Goal: Task Accomplishment & Management: Manage account settings

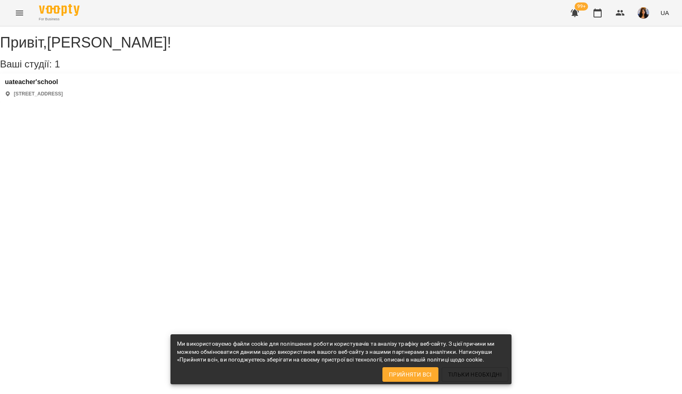
click at [50, 97] on div "uateacher'school [STREET_ADDRESS]" at bounding box center [34, 87] width 58 height 19
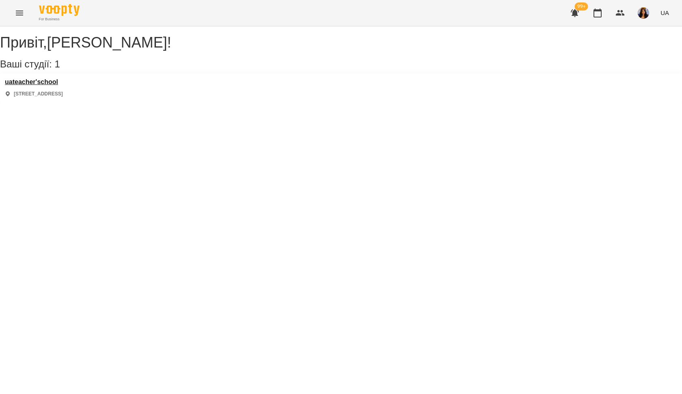
click at [62, 86] on h3 "uateacher'school" at bounding box center [34, 81] width 58 height 7
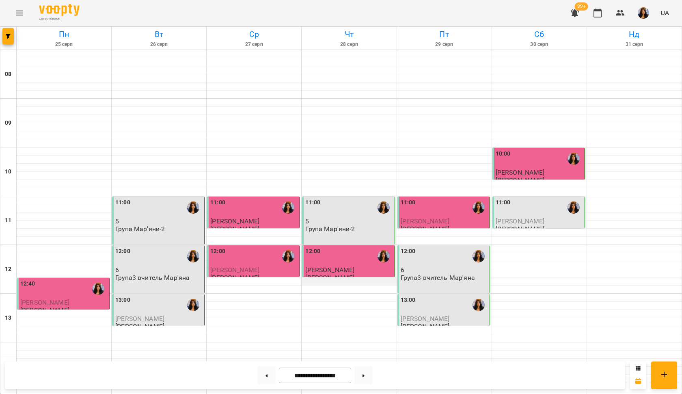
scroll to position [350, 0]
click at [368, 374] on button at bounding box center [363, 375] width 18 height 18
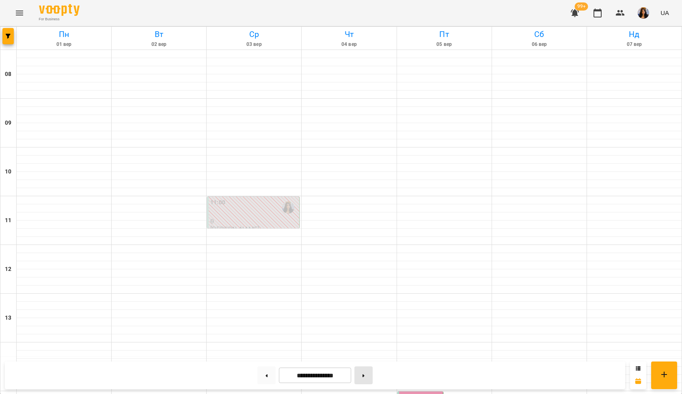
click at [366, 372] on button at bounding box center [363, 375] width 18 height 18
type input "**********"
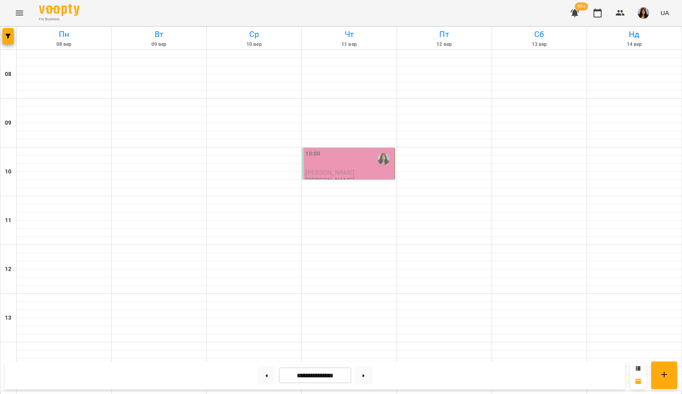
scroll to position [0, 0]
click at [355, 161] on div "10:00" at bounding box center [348, 158] width 87 height 19
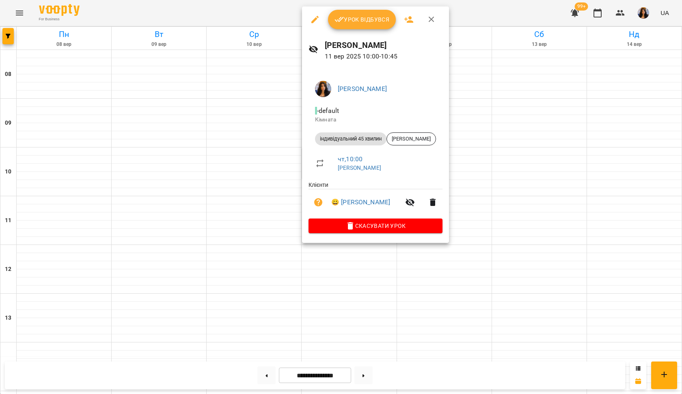
click at [370, 16] on span "Урок відбувся" at bounding box center [361, 20] width 55 height 10
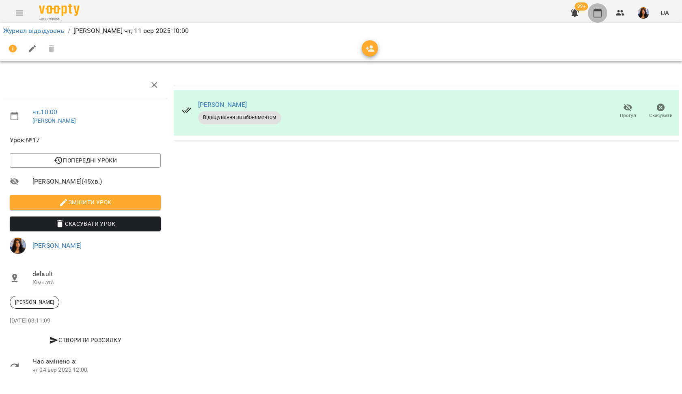
click at [598, 13] on icon "button" at bounding box center [597, 13] width 10 height 10
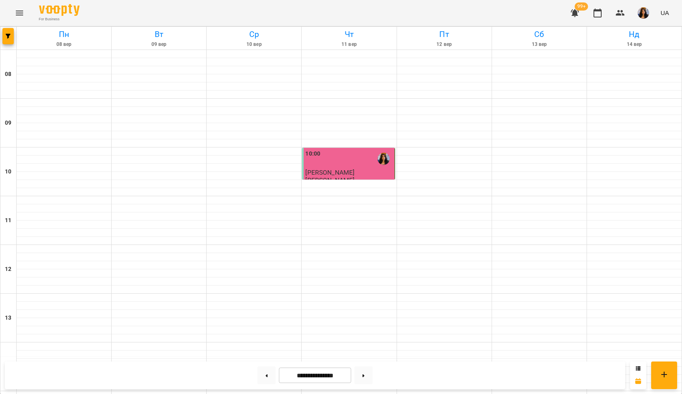
scroll to position [340, 0]
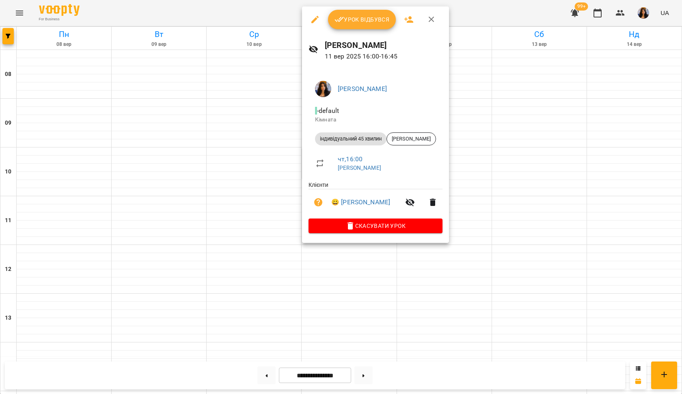
click at [346, 23] on span "Урок відбувся" at bounding box center [361, 20] width 55 height 10
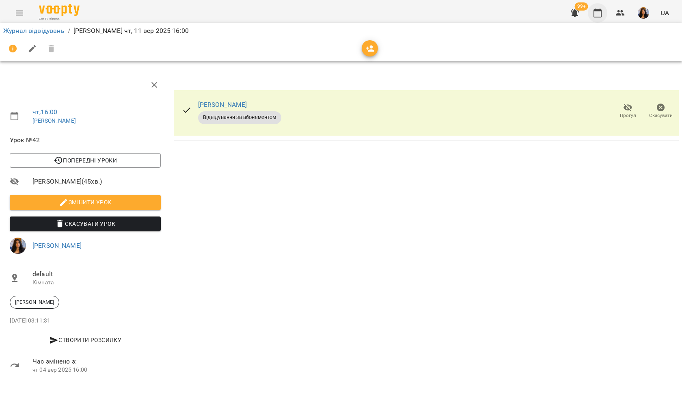
click at [603, 11] on button "button" at bounding box center [596, 12] width 19 height 19
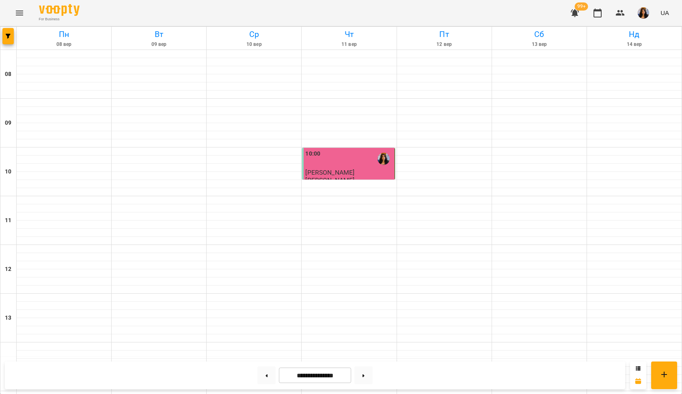
scroll to position [374, 0]
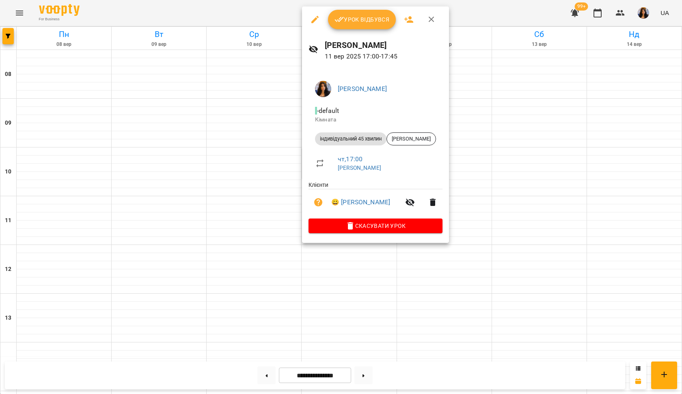
click at [359, 24] on span "Урок відбувся" at bounding box center [361, 20] width 55 height 10
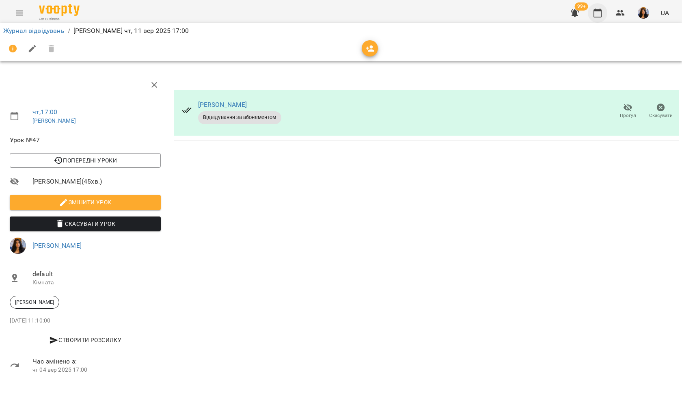
click at [596, 19] on button "button" at bounding box center [596, 12] width 19 height 19
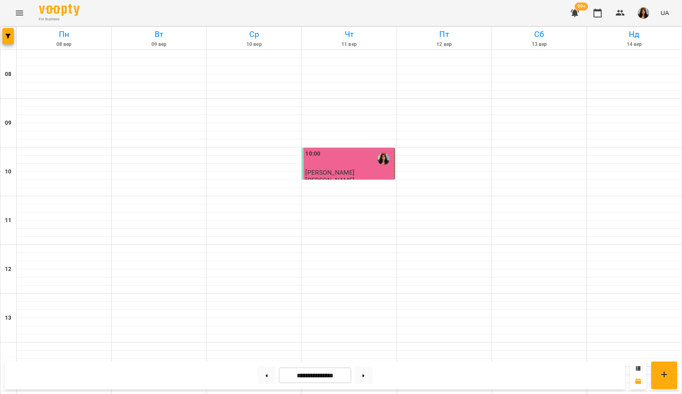
scroll to position [374, 0]
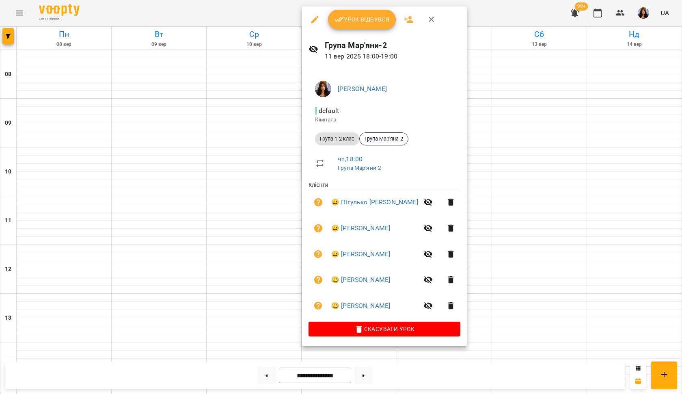
click at [372, 19] on span "Урок відбувся" at bounding box center [361, 20] width 55 height 10
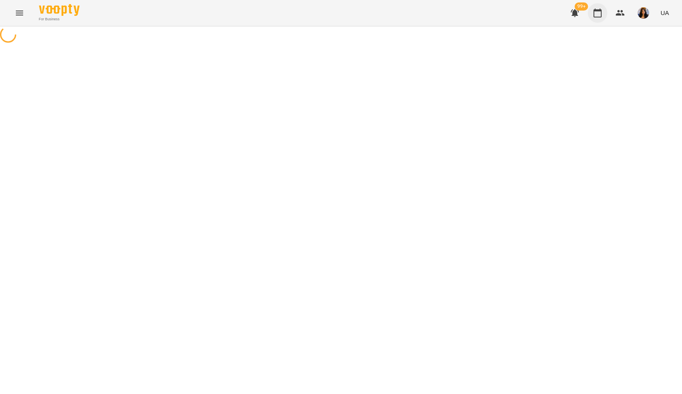
click at [596, 7] on button "button" at bounding box center [596, 12] width 19 height 19
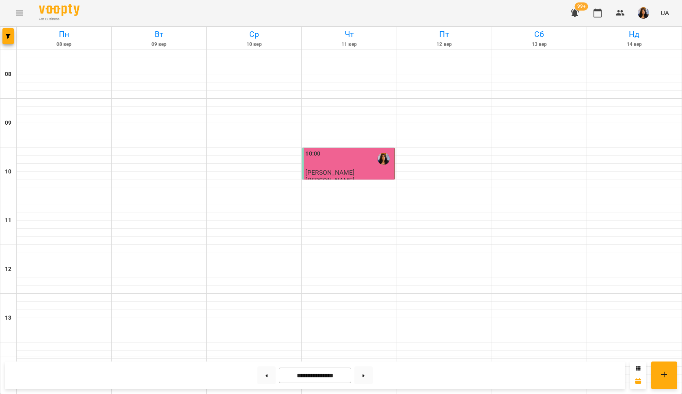
scroll to position [374, 0]
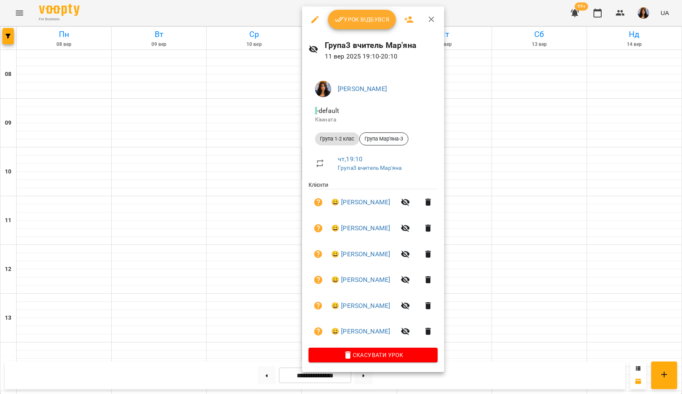
click at [373, 25] on button "Урок відбувся" at bounding box center [362, 19] width 68 height 19
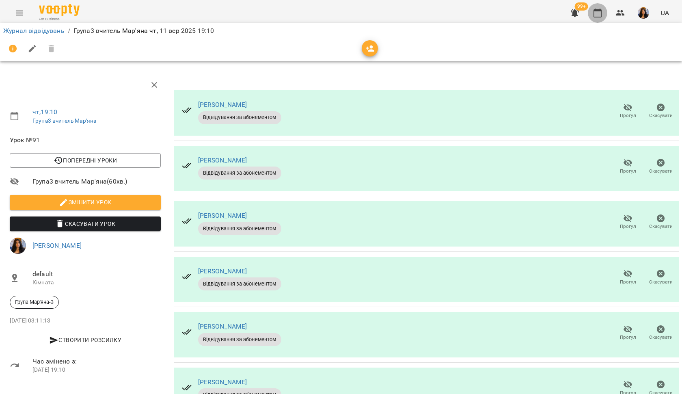
click at [591, 10] on button "button" at bounding box center [596, 12] width 19 height 19
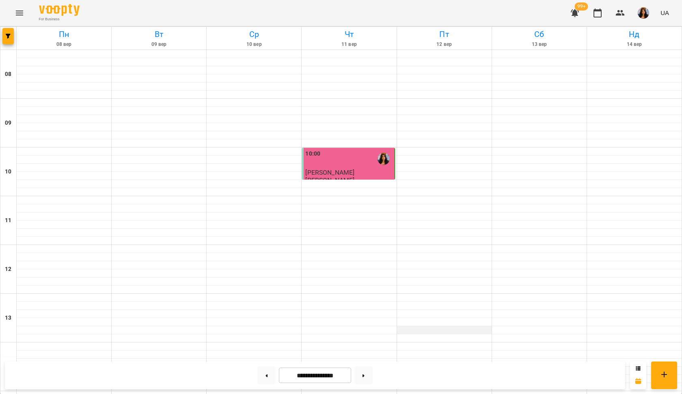
scroll to position [213, 0]
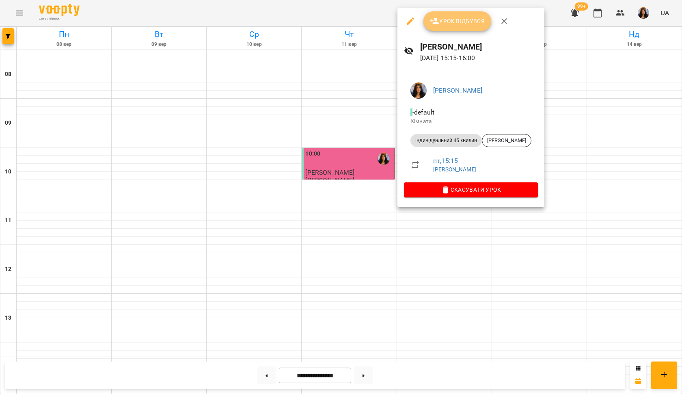
click at [450, 23] on span "Урок відбувся" at bounding box center [457, 21] width 55 height 10
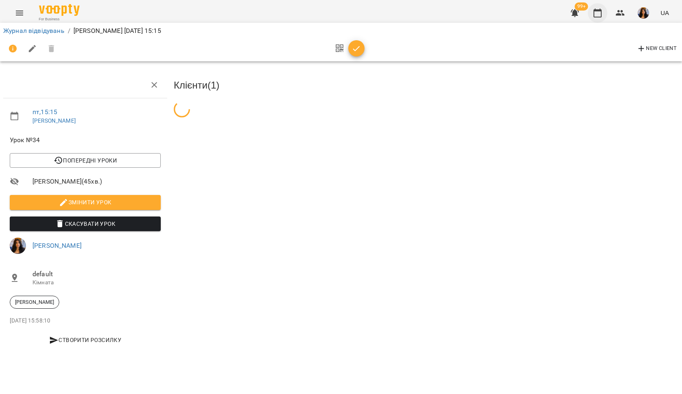
click at [593, 15] on icon "button" at bounding box center [597, 13] width 10 height 10
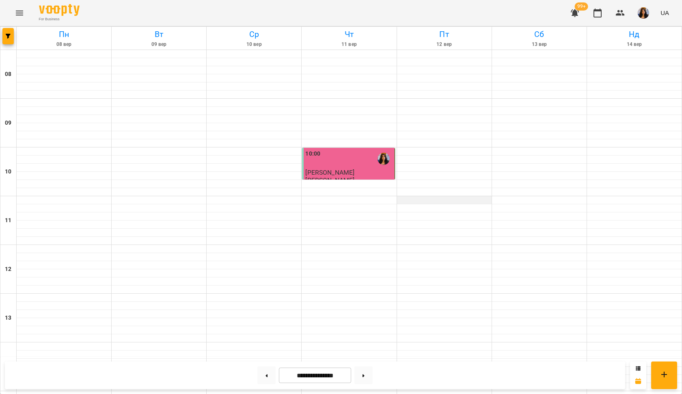
scroll to position [293, 0]
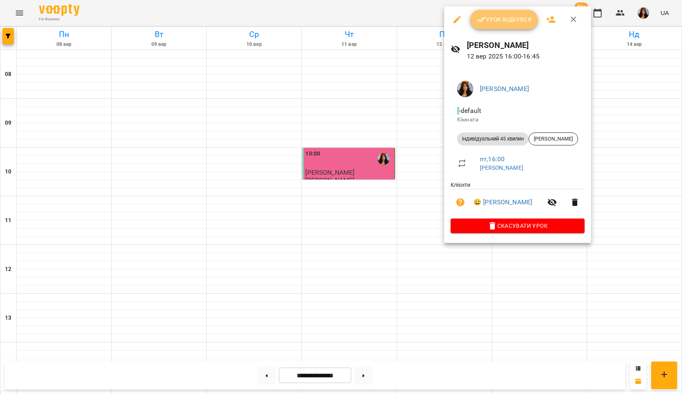
click at [501, 21] on span "Урок відбувся" at bounding box center [503, 20] width 55 height 10
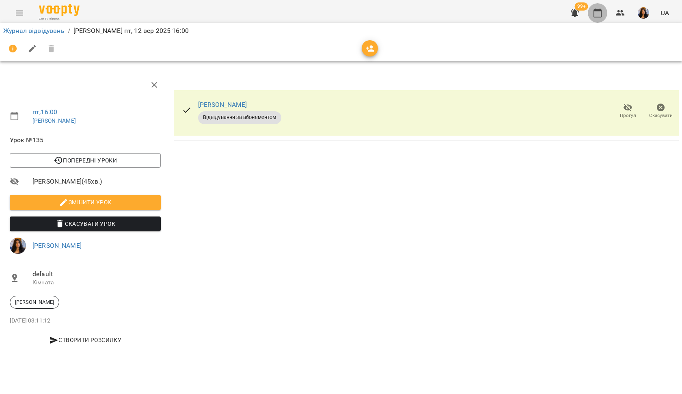
click at [598, 16] on icon "button" at bounding box center [597, 13] width 10 height 10
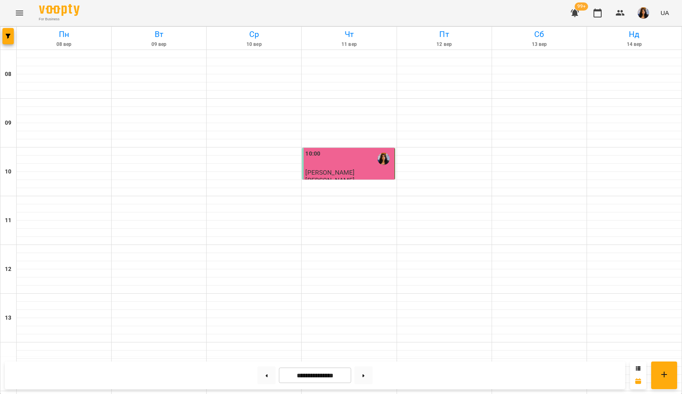
scroll to position [374, 0]
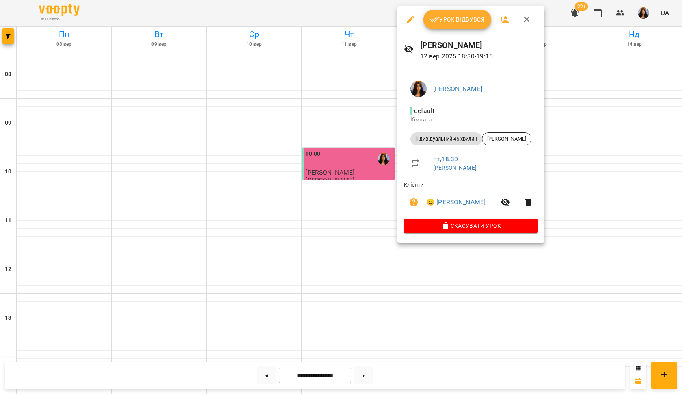
click at [473, 15] on span "Урок відбувся" at bounding box center [457, 20] width 55 height 10
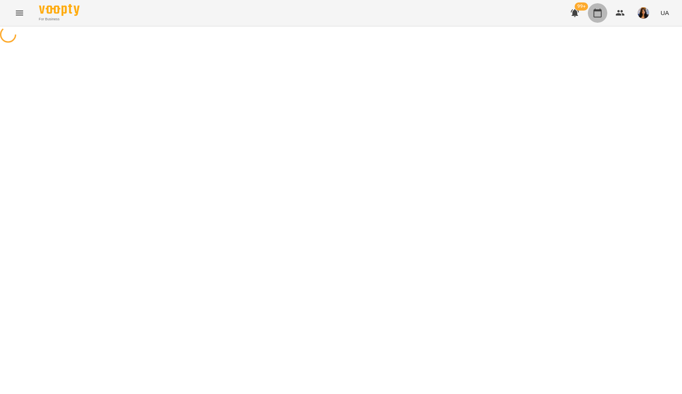
click at [597, 10] on icon "button" at bounding box center [597, 13] width 8 height 9
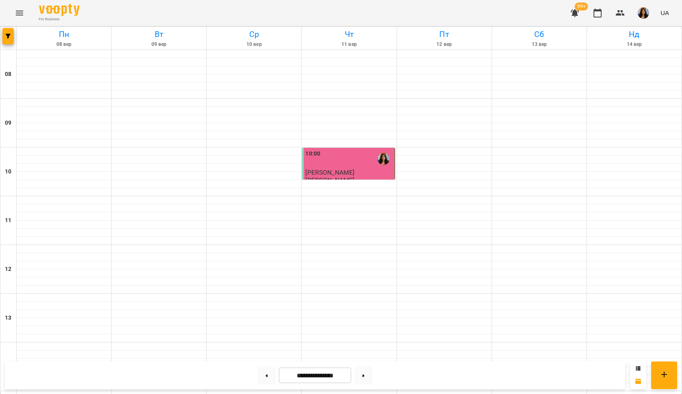
scroll to position [374, 0]
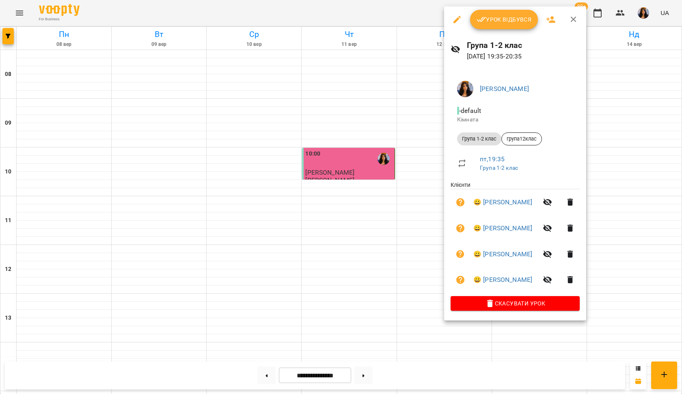
click at [490, 28] on button "Урок відбувся" at bounding box center [504, 19] width 68 height 19
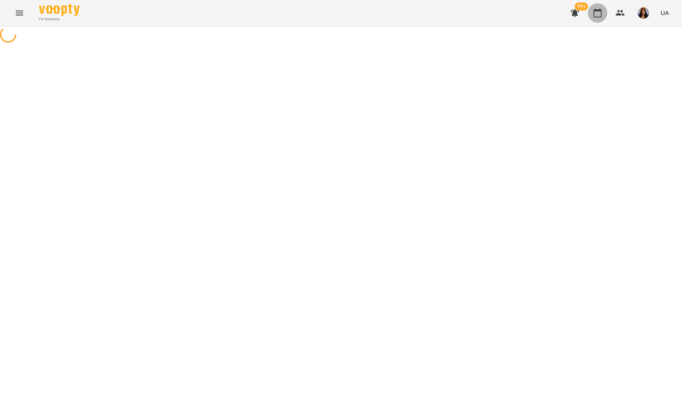
click at [595, 17] on icon "button" at bounding box center [597, 13] width 8 height 9
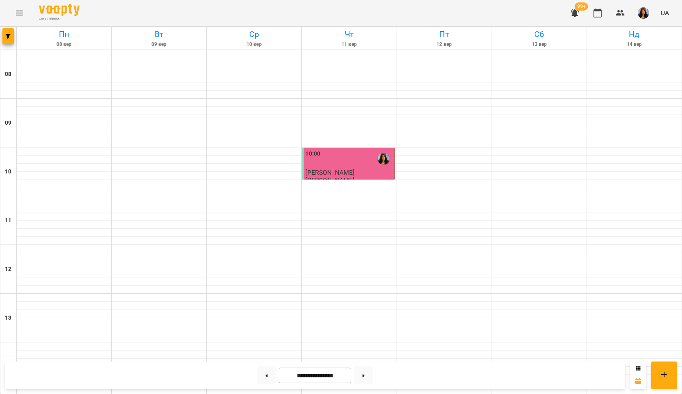
scroll to position [374, 0]
click at [366, 378] on button at bounding box center [363, 375] width 18 height 18
type input "**********"
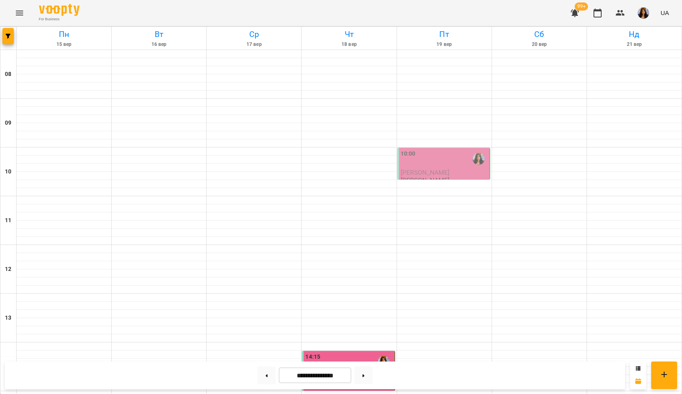
scroll to position [257, 0]
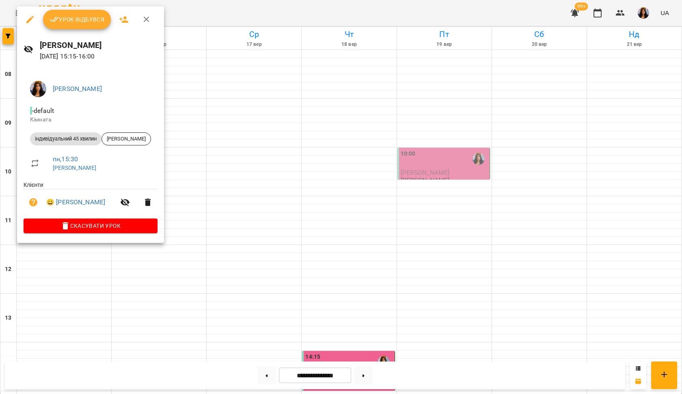
click at [85, 19] on span "Урок відбувся" at bounding box center [76, 20] width 55 height 10
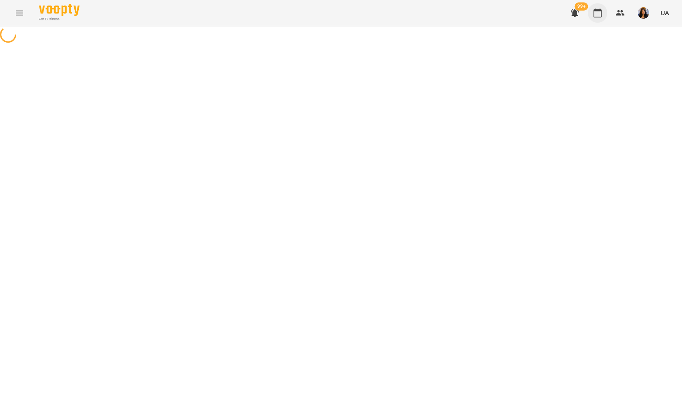
click at [598, 15] on icon "button" at bounding box center [597, 13] width 10 height 10
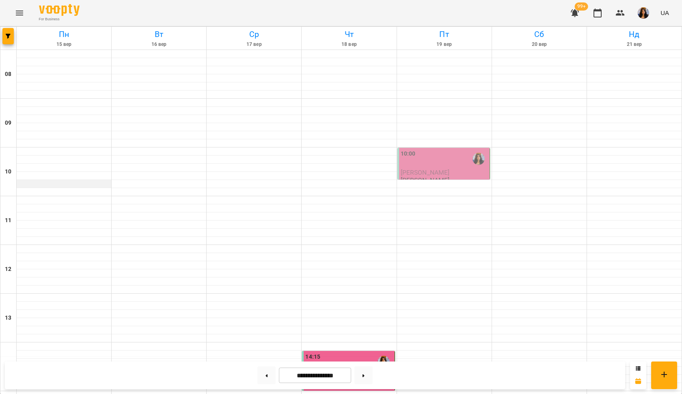
scroll to position [301, 0]
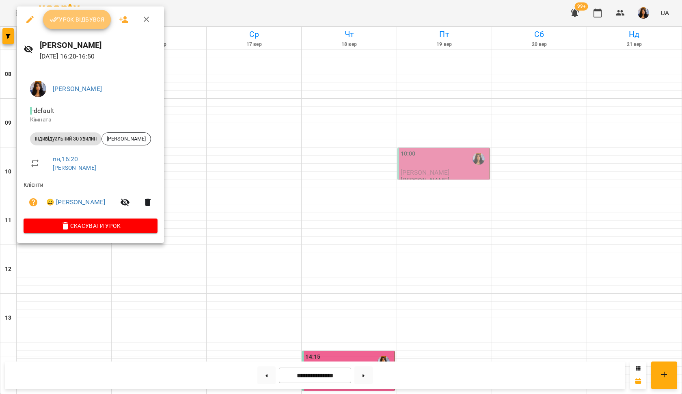
click at [80, 23] on span "Урок відбувся" at bounding box center [76, 20] width 55 height 10
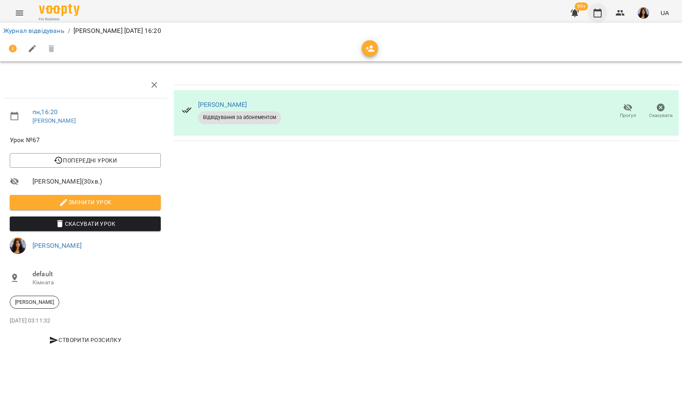
click at [606, 11] on button "button" at bounding box center [596, 12] width 19 height 19
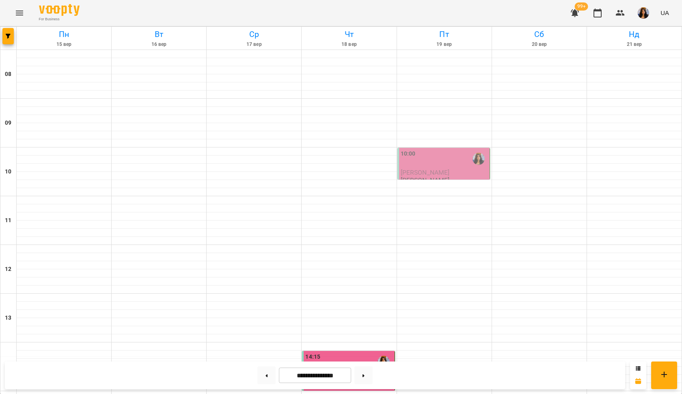
scroll to position [275, 0]
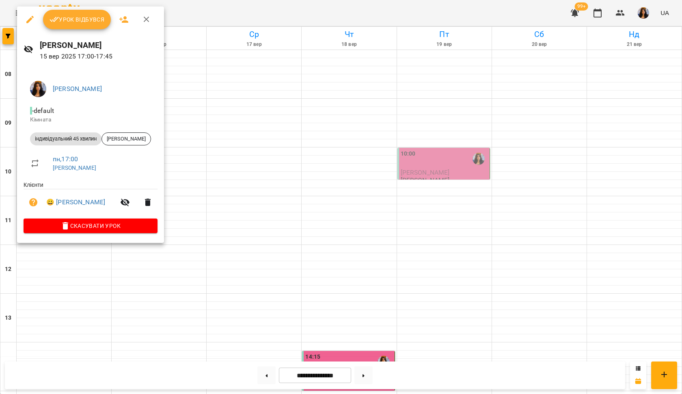
click at [90, 26] on button "Урок відбувся" at bounding box center [77, 19] width 68 height 19
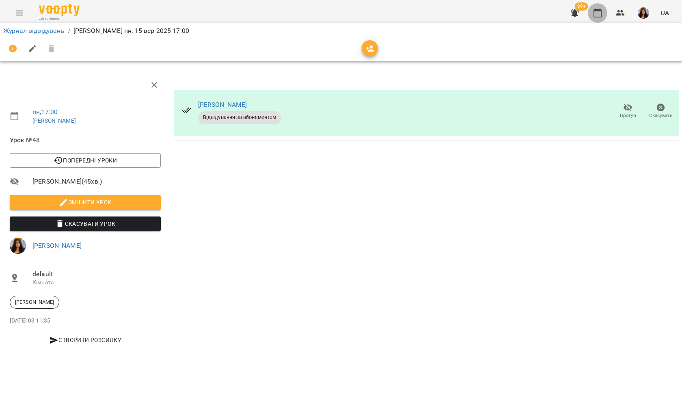
click at [597, 10] on icon "button" at bounding box center [597, 13] width 8 height 9
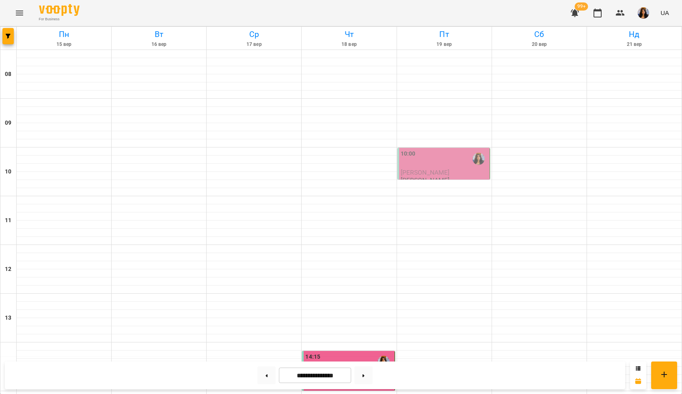
scroll to position [319, 0]
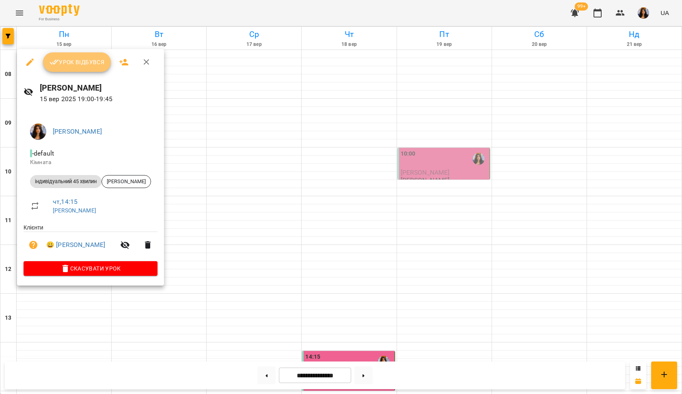
click at [93, 67] on button "Урок відбувся" at bounding box center [77, 61] width 68 height 19
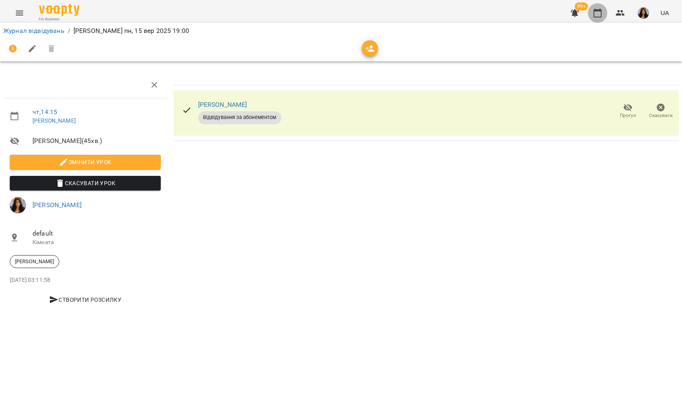
click at [595, 15] on icon "button" at bounding box center [597, 13] width 10 height 10
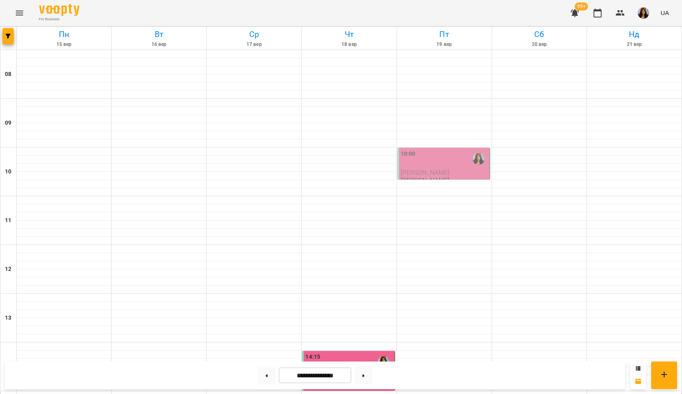
scroll to position [284, 0]
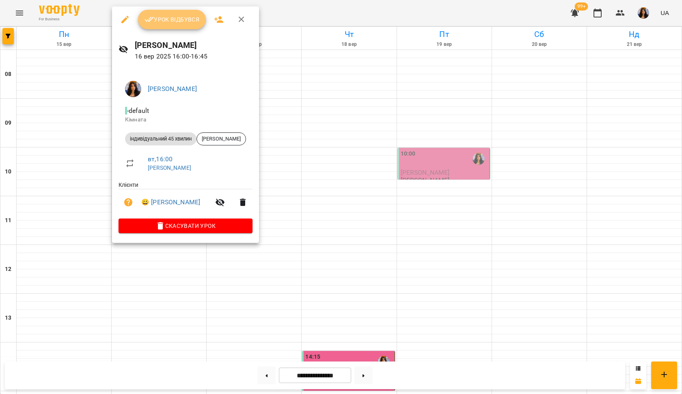
click at [191, 14] on button "Урок відбувся" at bounding box center [172, 19] width 68 height 19
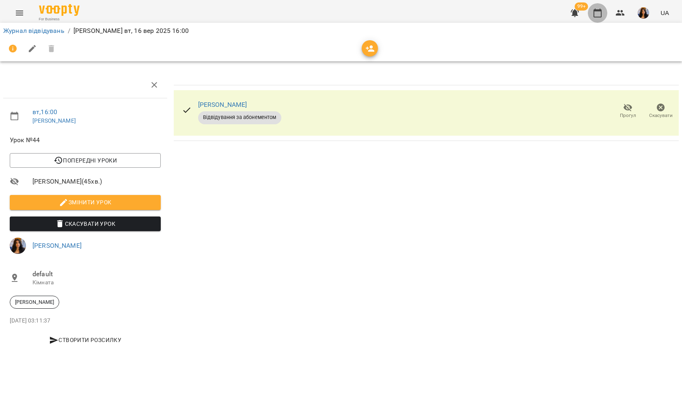
click at [599, 13] on icon "button" at bounding box center [597, 13] width 10 height 10
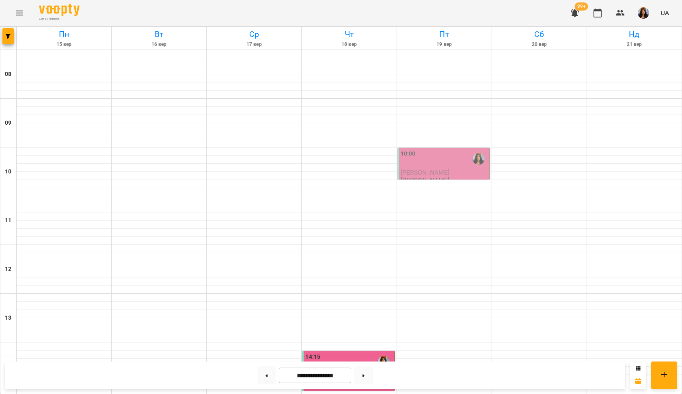
scroll to position [309, 0]
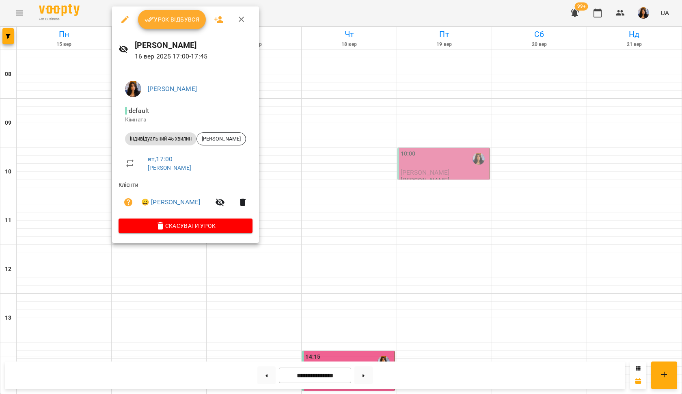
click at [291, 70] on div at bounding box center [341, 197] width 682 height 394
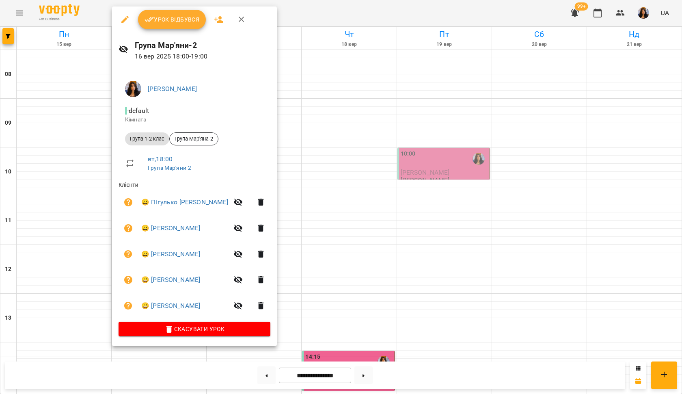
click at [183, 22] on span "Урок відбувся" at bounding box center [171, 20] width 55 height 10
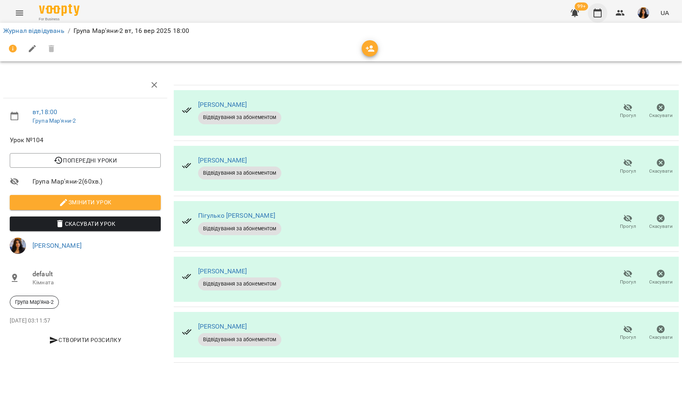
click at [597, 14] on icon "button" at bounding box center [597, 13] width 10 height 10
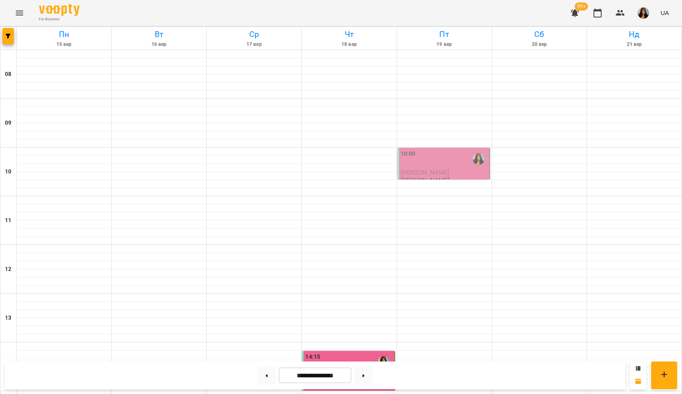
scroll to position [374, 0]
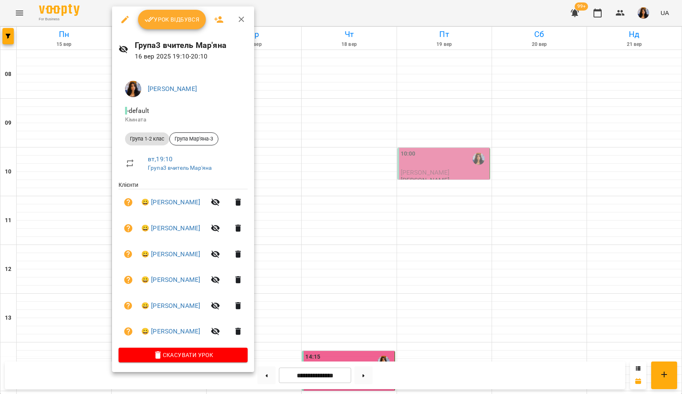
click at [173, 23] on span "Урок відбувся" at bounding box center [171, 20] width 55 height 10
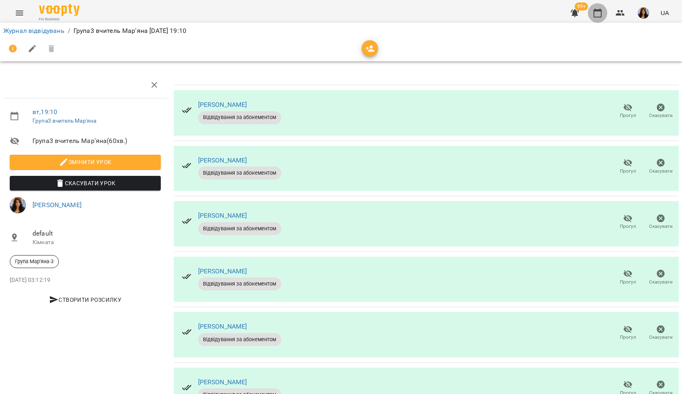
click at [598, 13] on icon "button" at bounding box center [597, 13] width 10 height 10
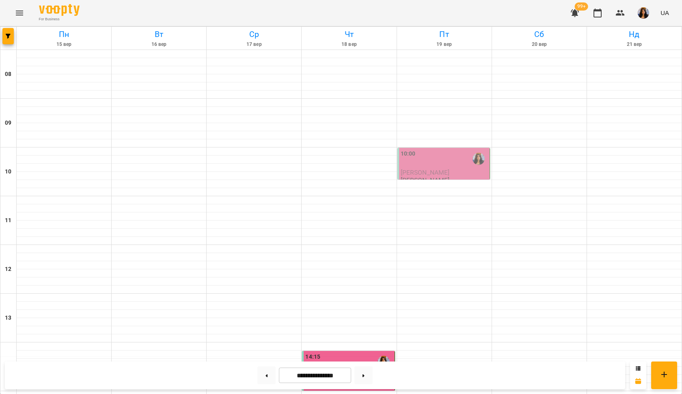
scroll to position [225, 0]
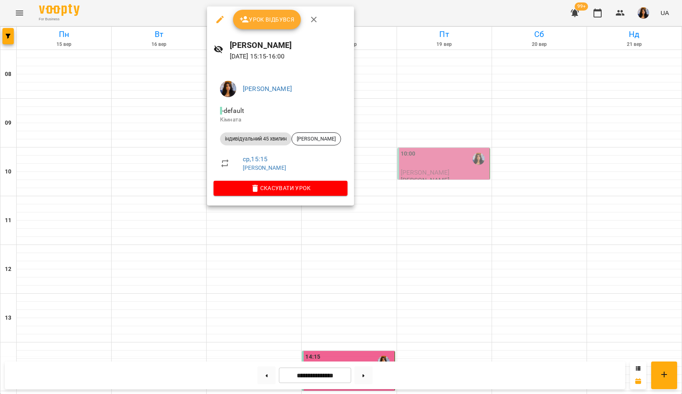
click at [267, 24] on button "Урок відбувся" at bounding box center [267, 19] width 68 height 19
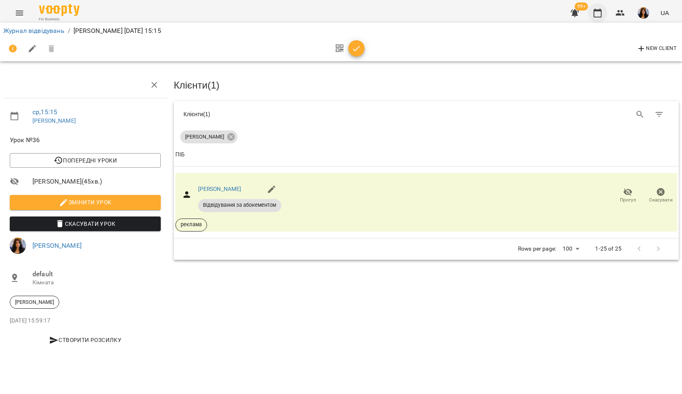
click at [598, 14] on icon "button" at bounding box center [597, 13] width 10 height 10
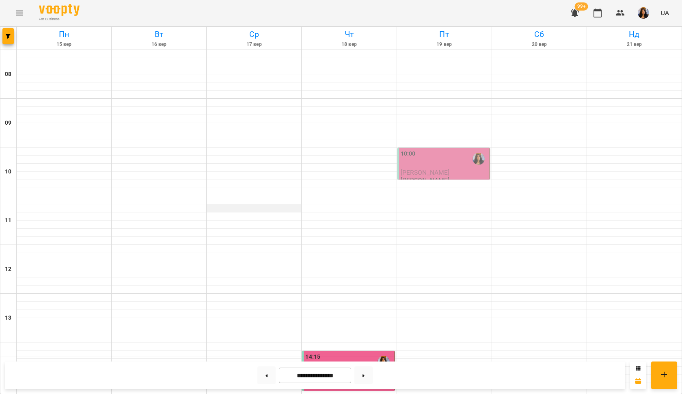
scroll to position [298, 0]
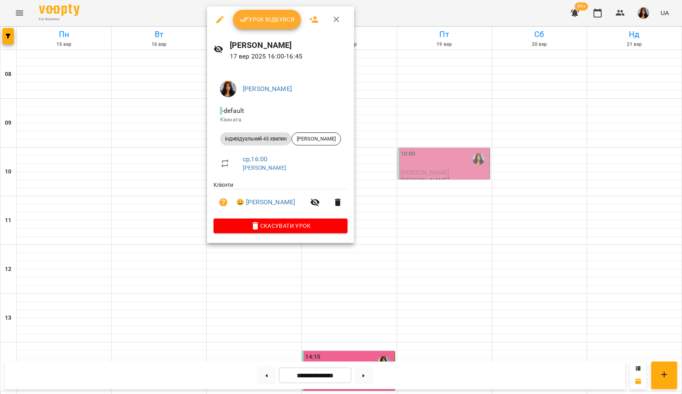
click at [263, 19] on span "Урок відбувся" at bounding box center [266, 20] width 55 height 10
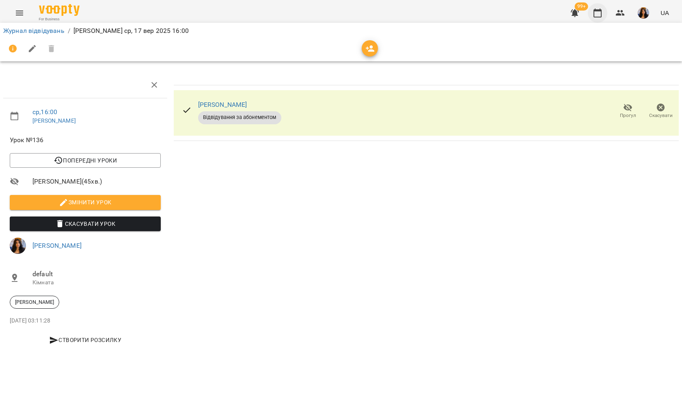
click at [596, 12] on icon "button" at bounding box center [597, 13] width 10 height 10
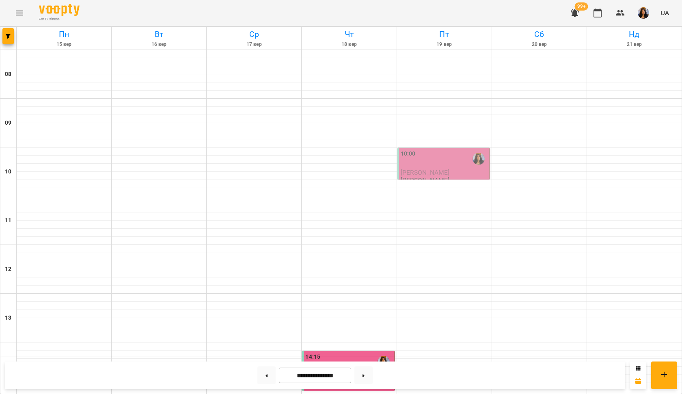
scroll to position [374, 0]
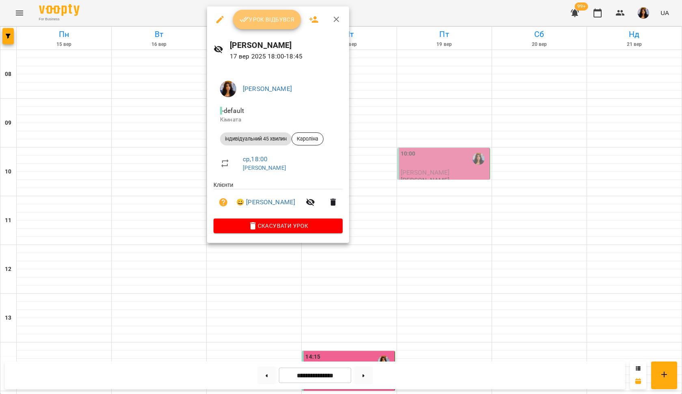
click at [269, 22] on span "Урок відбувся" at bounding box center [266, 20] width 55 height 10
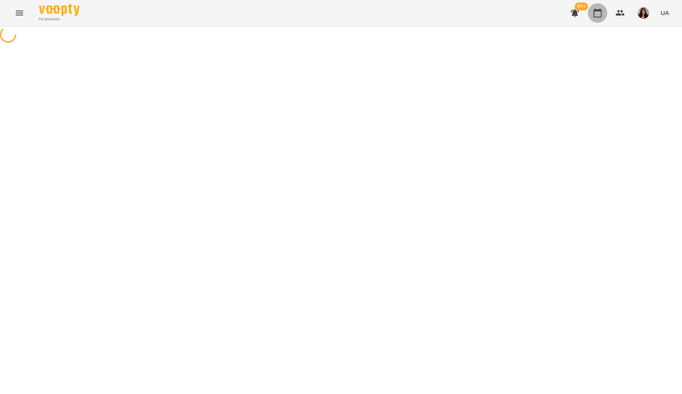
click at [597, 14] on icon "button" at bounding box center [597, 13] width 10 height 10
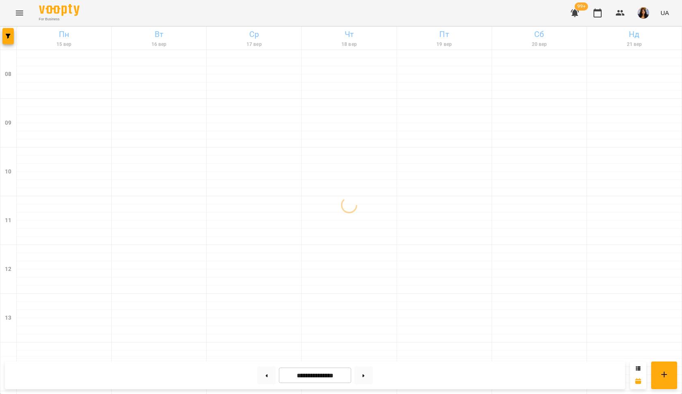
scroll to position [374, 0]
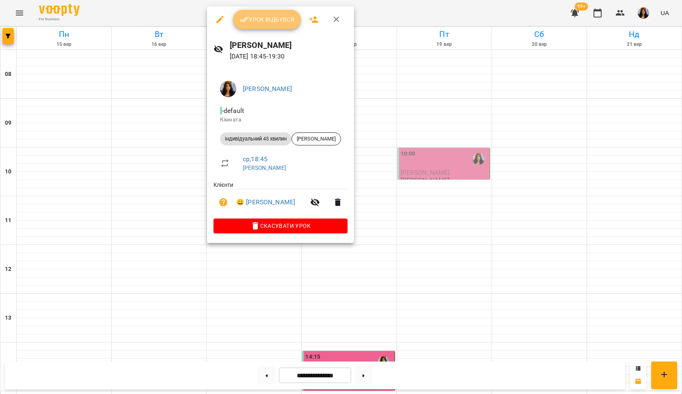
click at [267, 23] on span "Урок відбувся" at bounding box center [266, 20] width 55 height 10
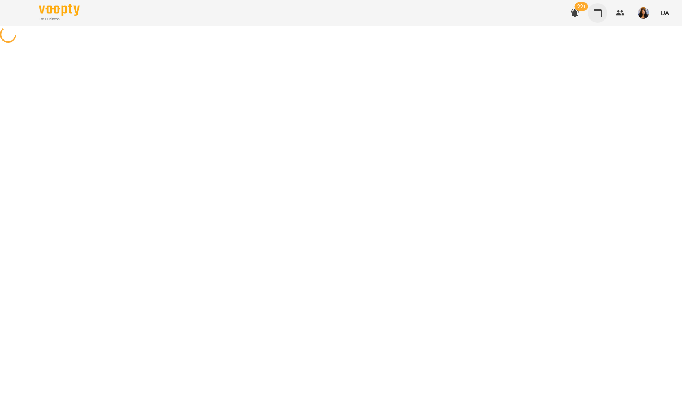
click at [601, 11] on icon "button" at bounding box center [597, 13] width 8 height 9
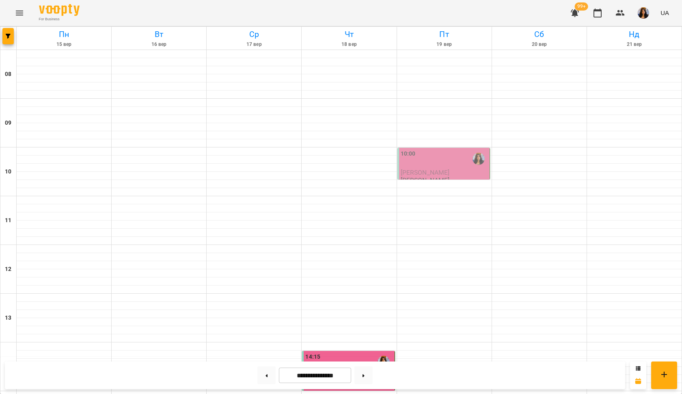
scroll to position [374, 0]
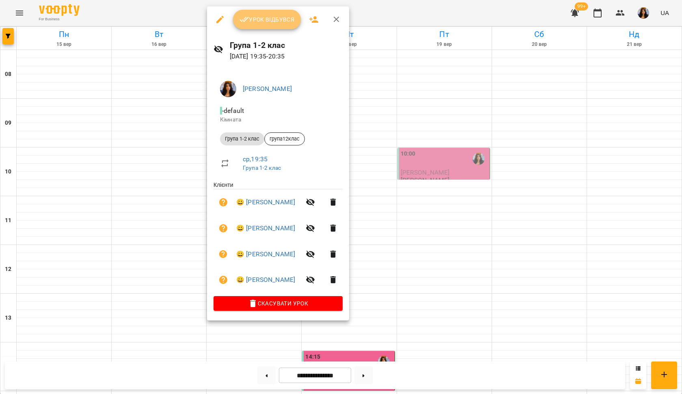
click at [267, 22] on span "Урок відбувся" at bounding box center [266, 20] width 55 height 10
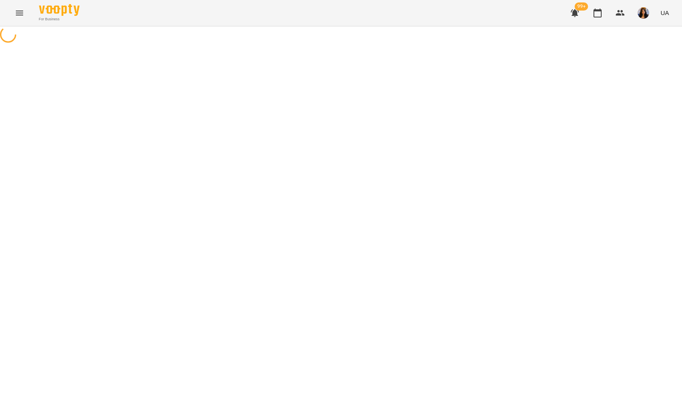
click at [297, 45] on div at bounding box center [341, 35] width 682 height 18
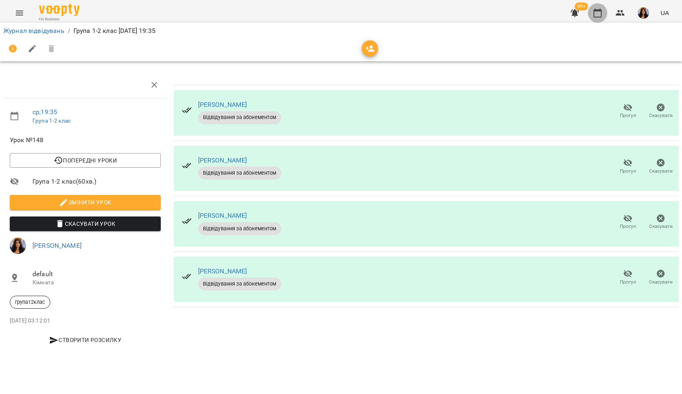
click at [594, 11] on icon "button" at bounding box center [597, 13] width 8 height 9
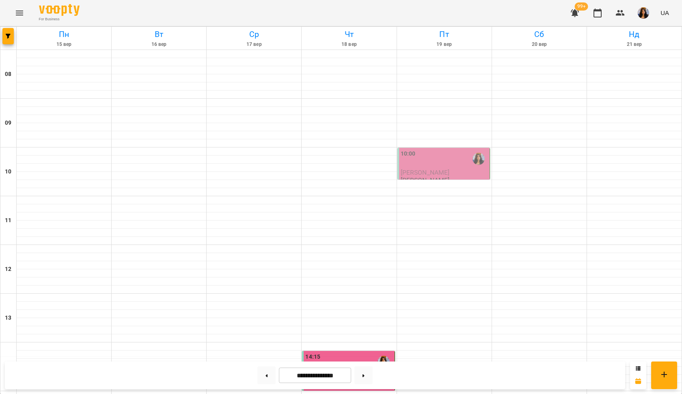
scroll to position [297, 0]
